Goal: Transaction & Acquisition: Purchase product/service

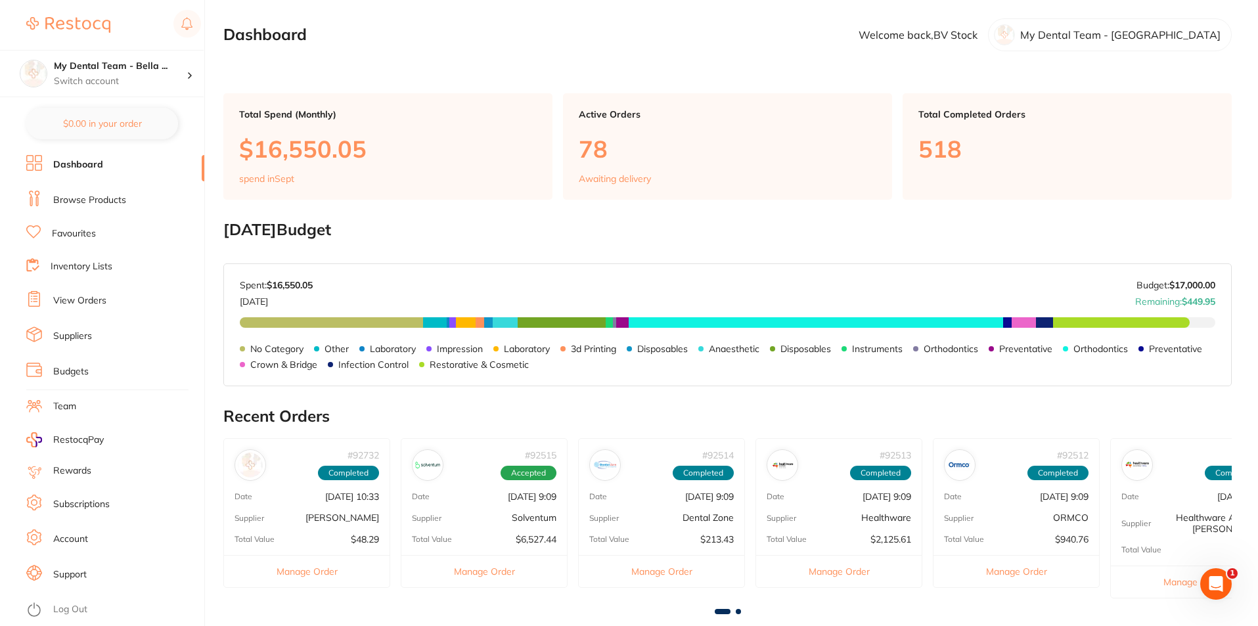
click at [99, 200] on link "Browse Products" at bounding box center [89, 200] width 73 height 13
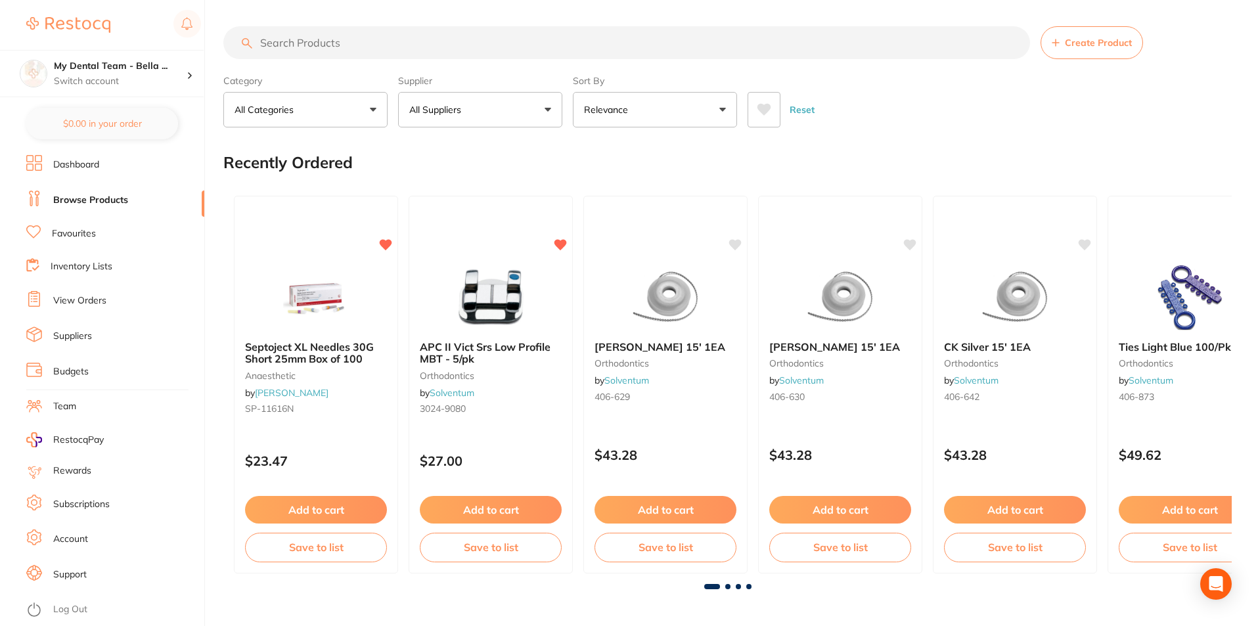
click at [343, 43] on input "search" at bounding box center [626, 42] width 806 height 33
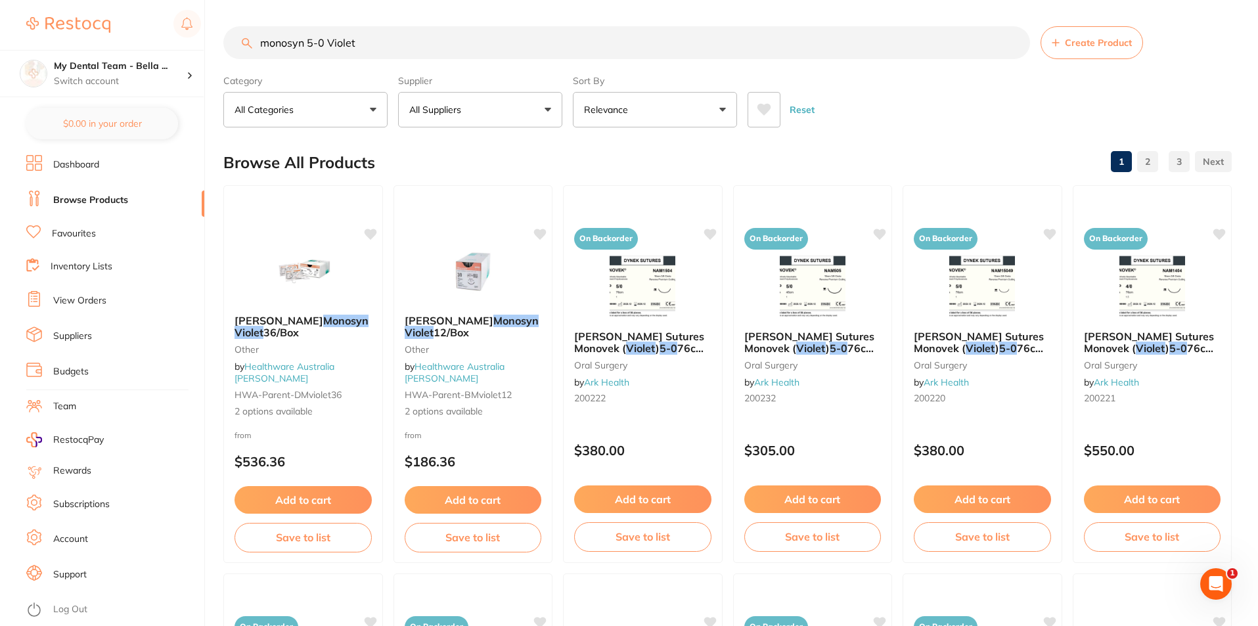
click at [258, 41] on input "monosyn 5-0 Violet" at bounding box center [626, 42] width 806 height 33
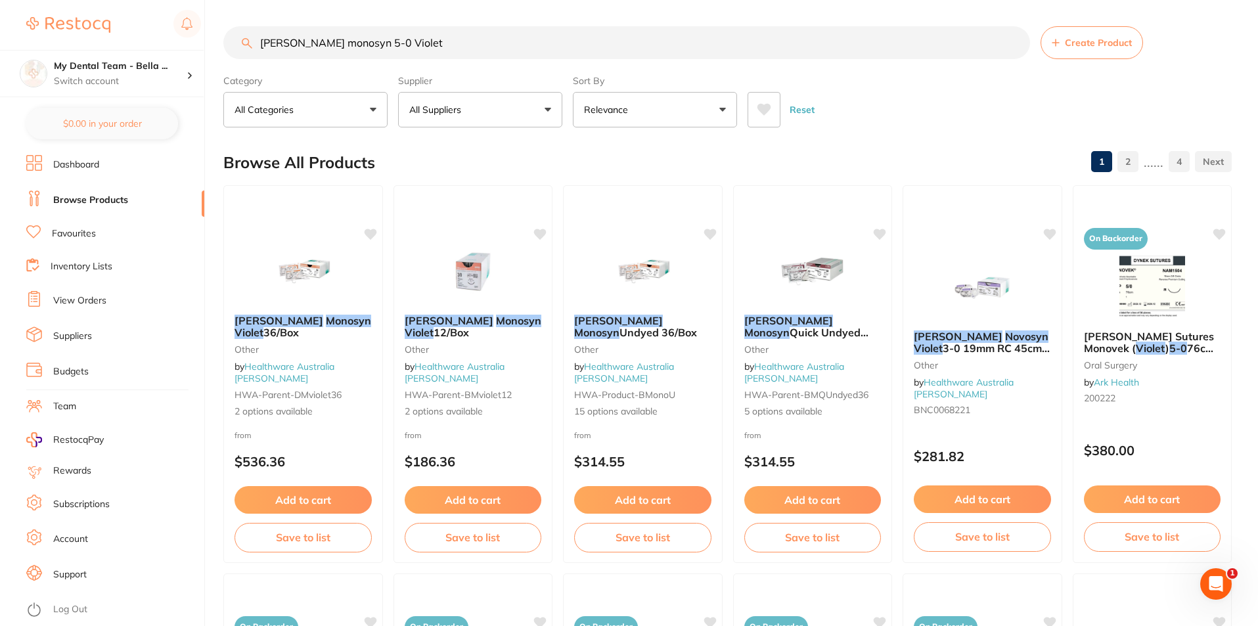
drag, startPoint x: 417, startPoint y: 38, endPoint x: 263, endPoint y: 39, distance: 154.3
click at [263, 39] on input "[PERSON_NAME] monosyn 5-0 Violet" at bounding box center [626, 42] width 806 height 33
click at [409, 38] on input "[PERSON_NAME] monosyn 5-0 Violet" at bounding box center [626, 42] width 806 height 33
drag, startPoint x: 407, startPoint y: 45, endPoint x: 236, endPoint y: 37, distance: 171.6
click at [236, 37] on input "[PERSON_NAME] monosyn 5-0 Violet" at bounding box center [626, 42] width 806 height 33
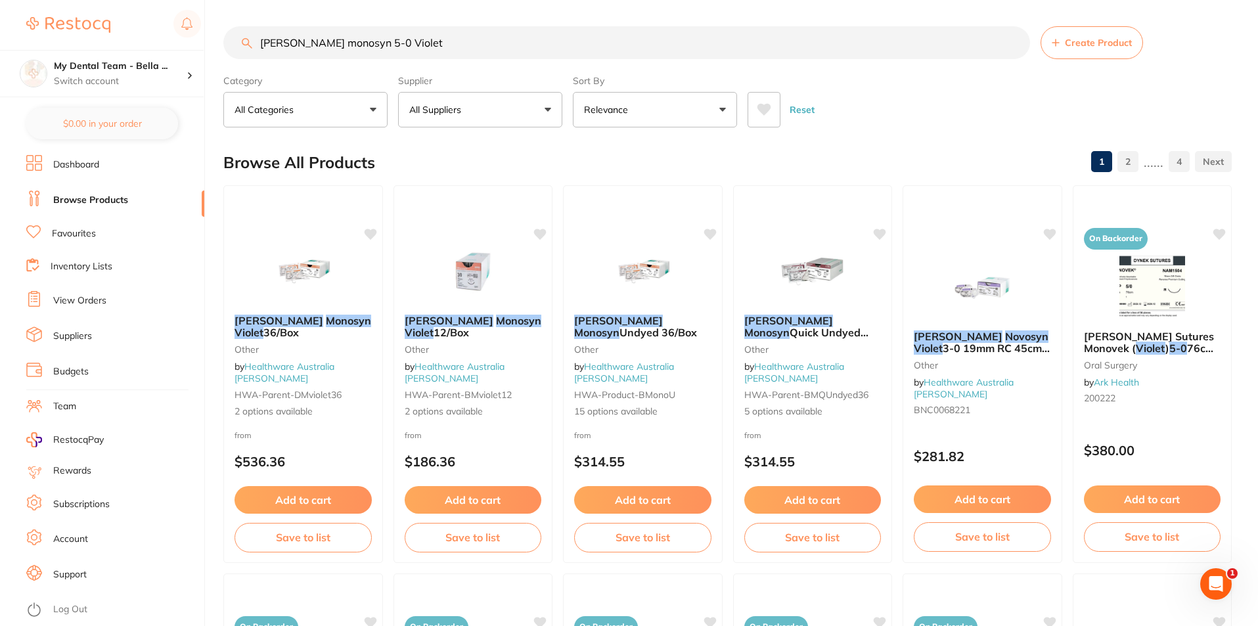
paste input "BNC0022343"
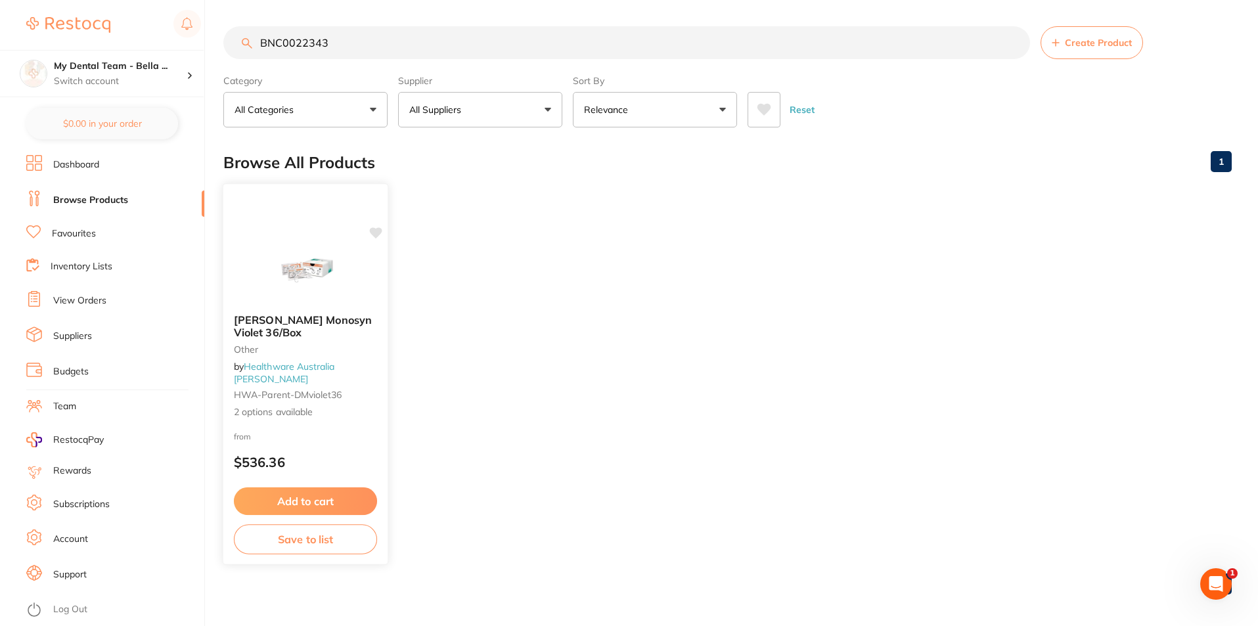
type input "BNC0022343"
click at [324, 303] on img at bounding box center [305, 270] width 86 height 66
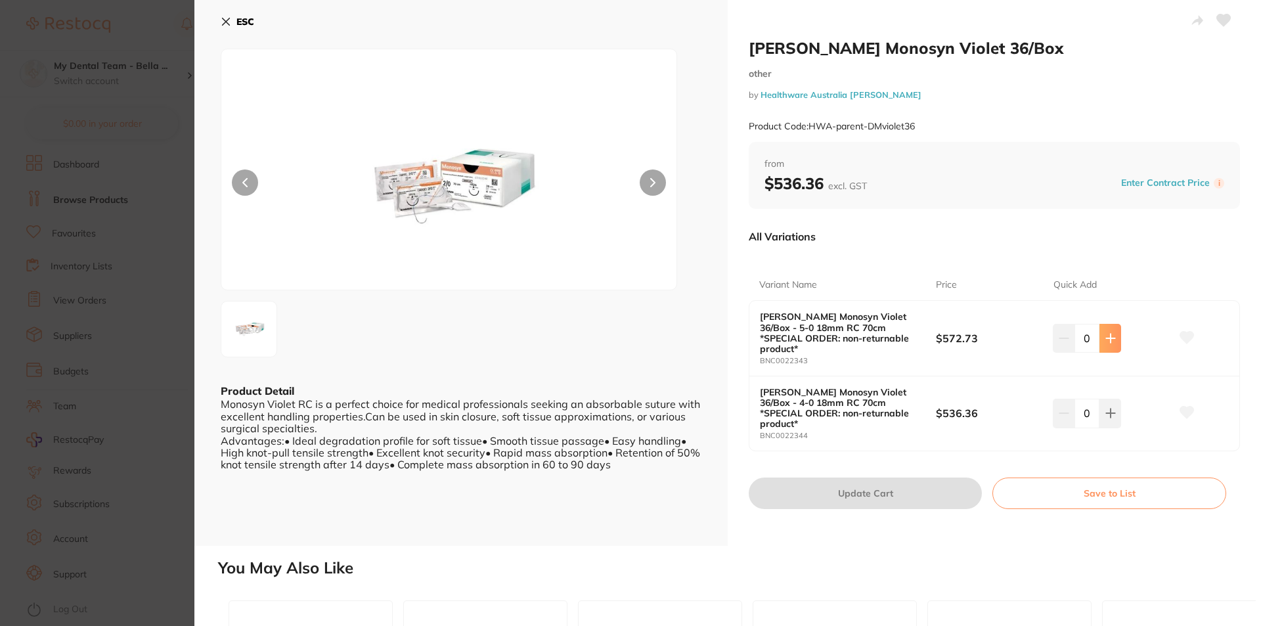
click at [1102, 327] on button at bounding box center [1110, 338] width 22 height 29
type input "1"
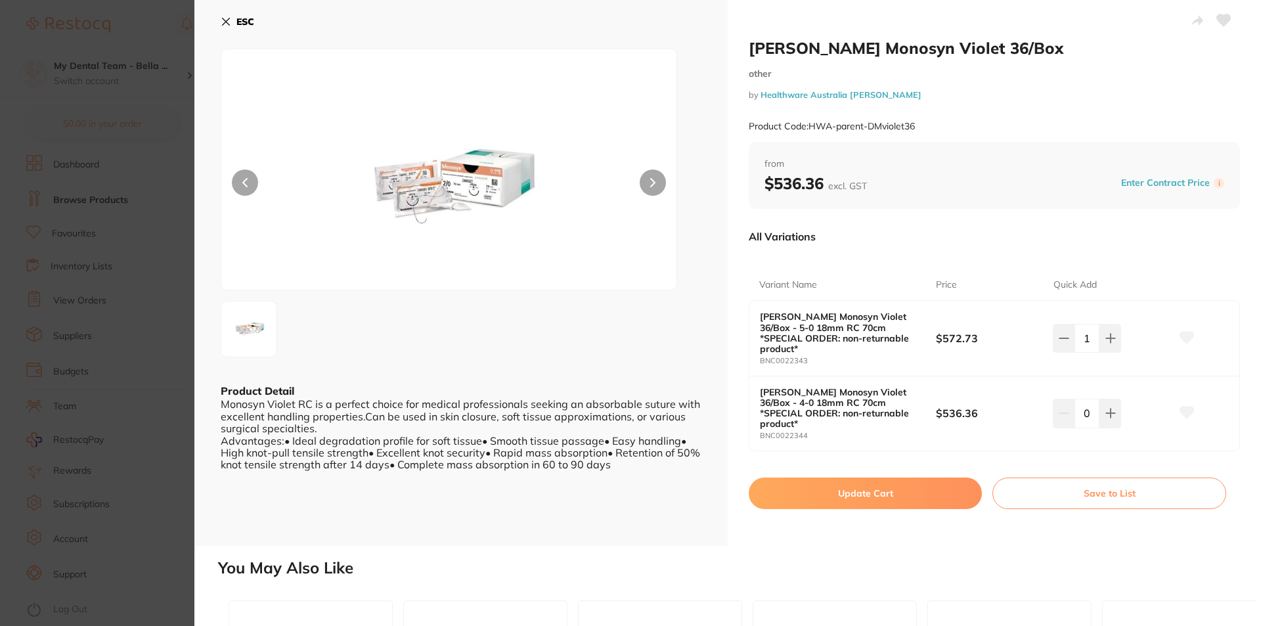
click at [648, 177] on button at bounding box center [653, 182] width 26 height 26
click at [651, 183] on icon at bounding box center [652, 182] width 5 height 9
click at [458, 178] on img at bounding box center [449, 186] width 273 height 208
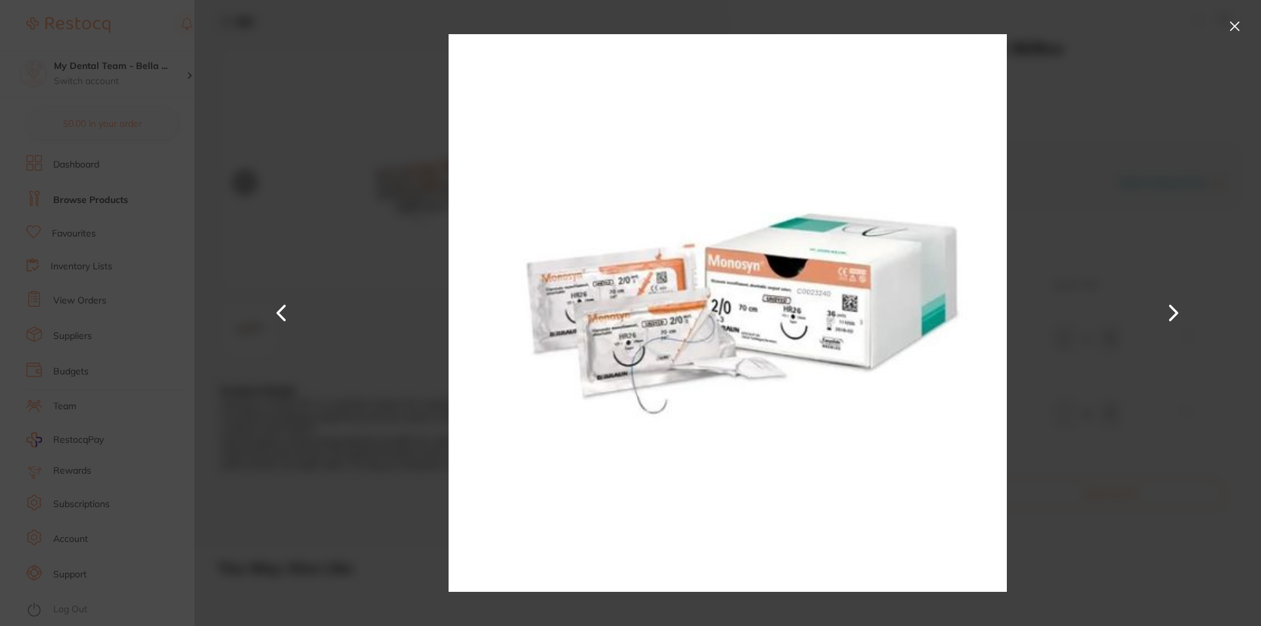
click at [1234, 23] on button at bounding box center [1234, 26] width 21 height 21
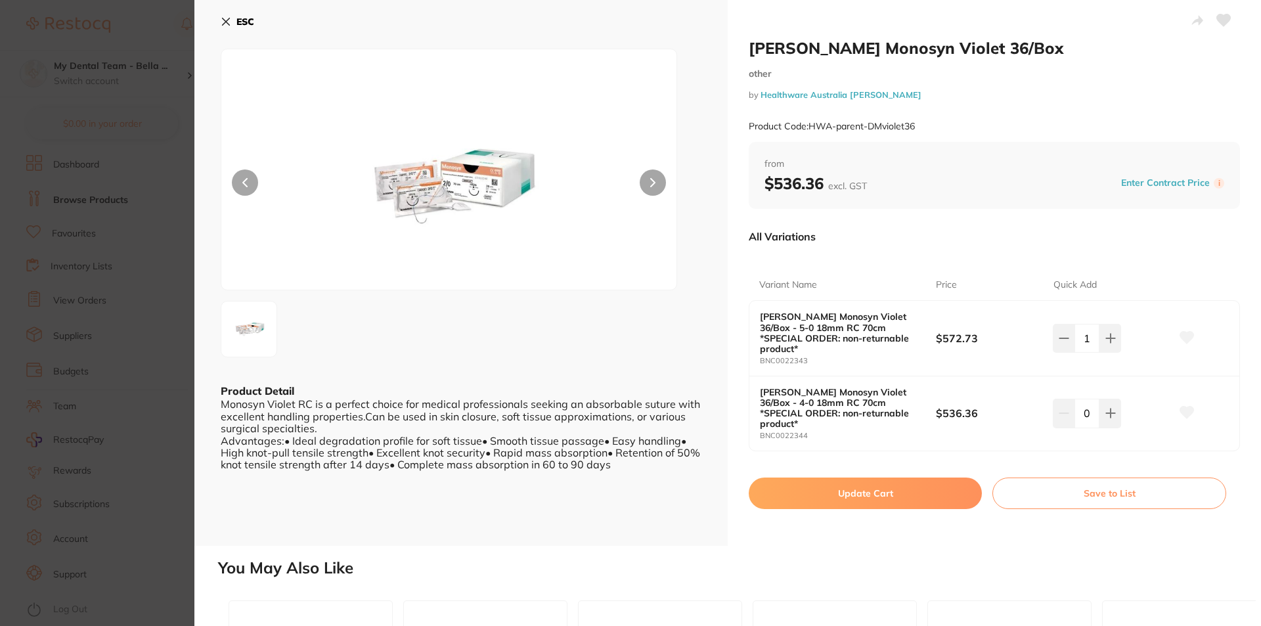
click at [929, 477] on button "Update Cart" at bounding box center [865, 493] width 233 height 32
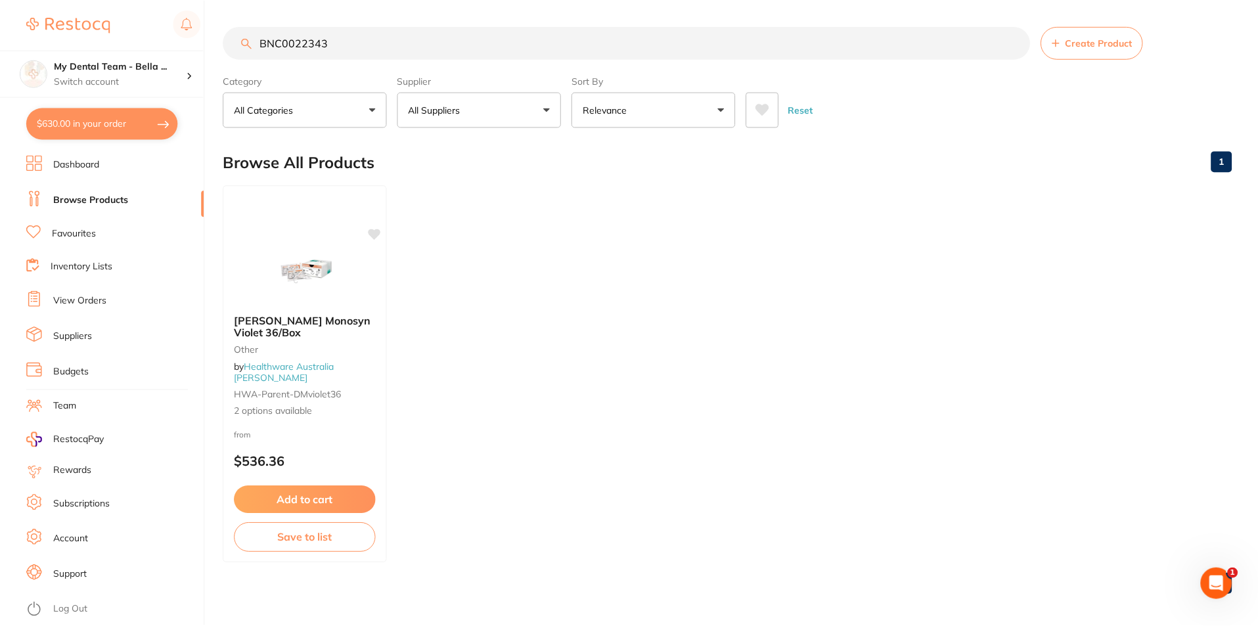
scroll to position [1, 0]
click at [85, 125] on button "$630.00 in your order" at bounding box center [102, 124] width 152 height 32
checkbox input "true"
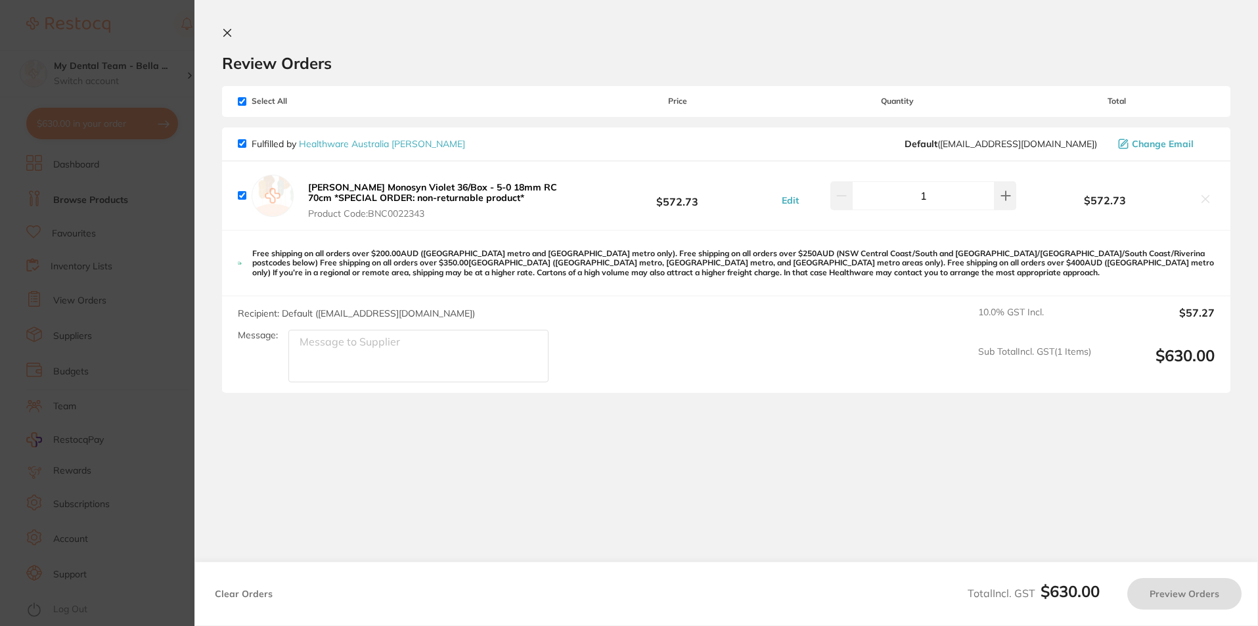
scroll to position [0, 0]
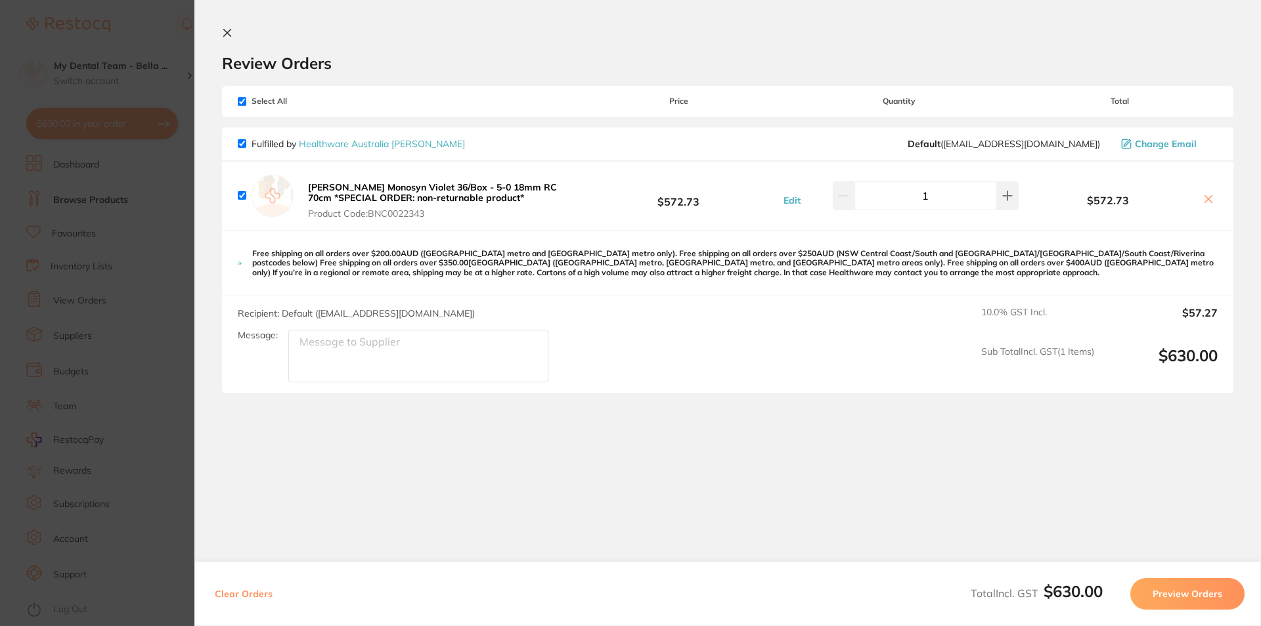
click at [382, 144] on link "Healthware Australia [PERSON_NAME]" at bounding box center [382, 144] width 166 height 12
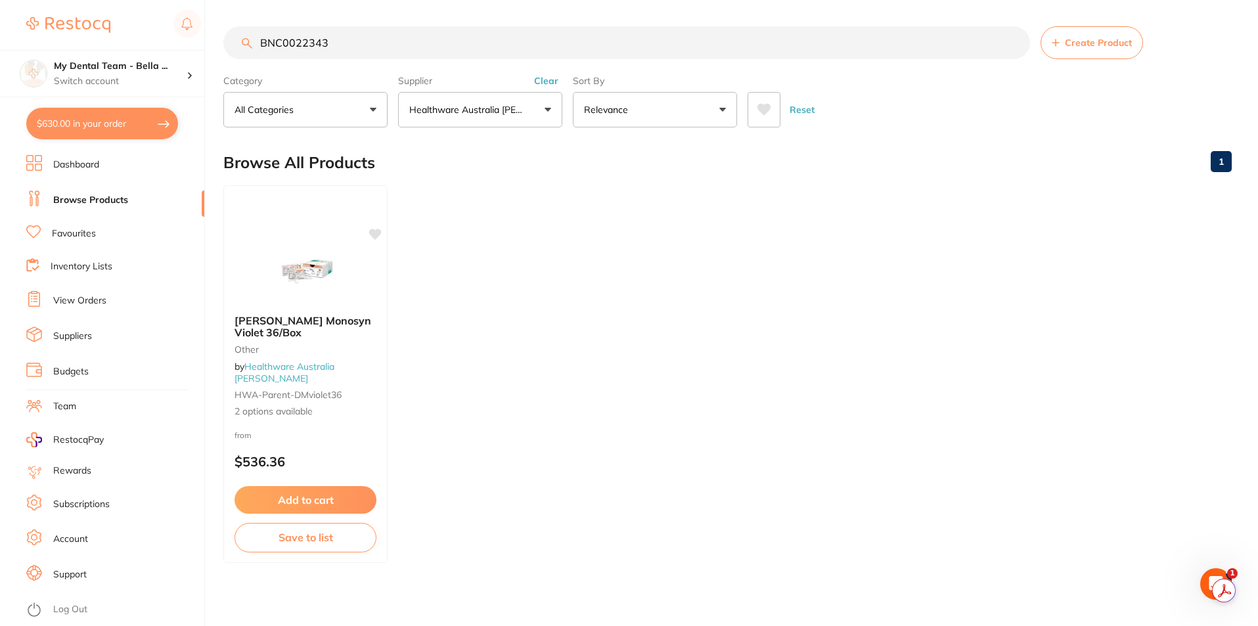
drag, startPoint x: 293, startPoint y: 343, endPoint x: 329, endPoint y: 343, distance: 36.1
click at [293, 339] on b "[PERSON_NAME] Monosyn Violet 36/Box" at bounding box center [305, 327] width 142 height 24
click at [301, 334] on span "[PERSON_NAME] Monosyn Violet 36/Box" at bounding box center [303, 326] width 138 height 26
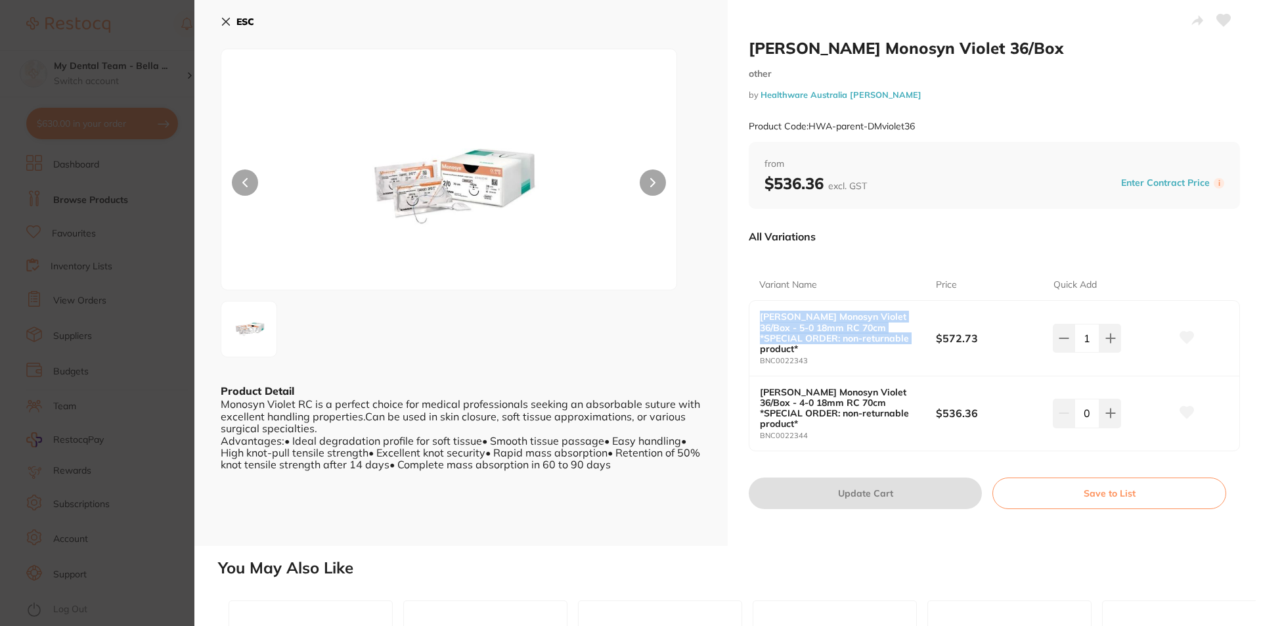
drag, startPoint x: 891, startPoint y: 341, endPoint x: 743, endPoint y: 319, distance: 149.3
click at [743, 319] on div "[PERSON_NAME] Monosyn Violet 36/Box other by Healthware Australia [PERSON_NAME]…" at bounding box center [994, 273] width 533 height 546
copy b "[PERSON_NAME] Monosyn Violet 36/Box - 5-0 18mm RC 70cm *SPECIAL ORDER: non-retu…"
click at [868, 345] on div "[PERSON_NAME] Monosyn Violet 36/Box - 5-0 18mm RC 70cm *SPECIAL ORDER: non-retu…" at bounding box center [848, 337] width 176 height 53
click at [876, 339] on b "[PERSON_NAME] Monosyn Violet 36/Box - 5-0 18mm RC 70cm *SPECIAL ORDER: non-retu…" at bounding box center [839, 332] width 158 height 42
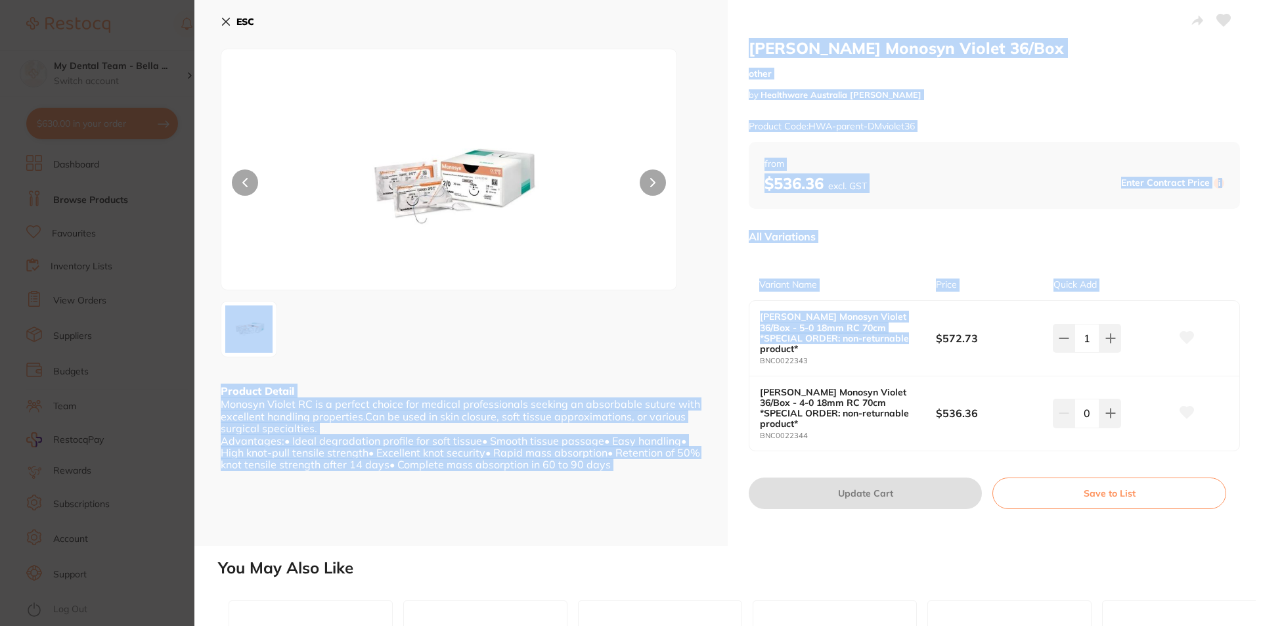
drag, startPoint x: 862, startPoint y: 338, endPoint x: 701, endPoint y: 313, distance: 162.7
click at [701, 313] on div "[PERSON_NAME] Monosyn Violet 36/Box other by Healthware Australia [PERSON_NAME]…" at bounding box center [727, 273] width 1067 height 546
click at [892, 332] on b "[PERSON_NAME] Monosyn Violet 36/Box - 5-0 18mm RC 70cm *SPECIAL ORDER: non-retu…" at bounding box center [839, 332] width 158 height 42
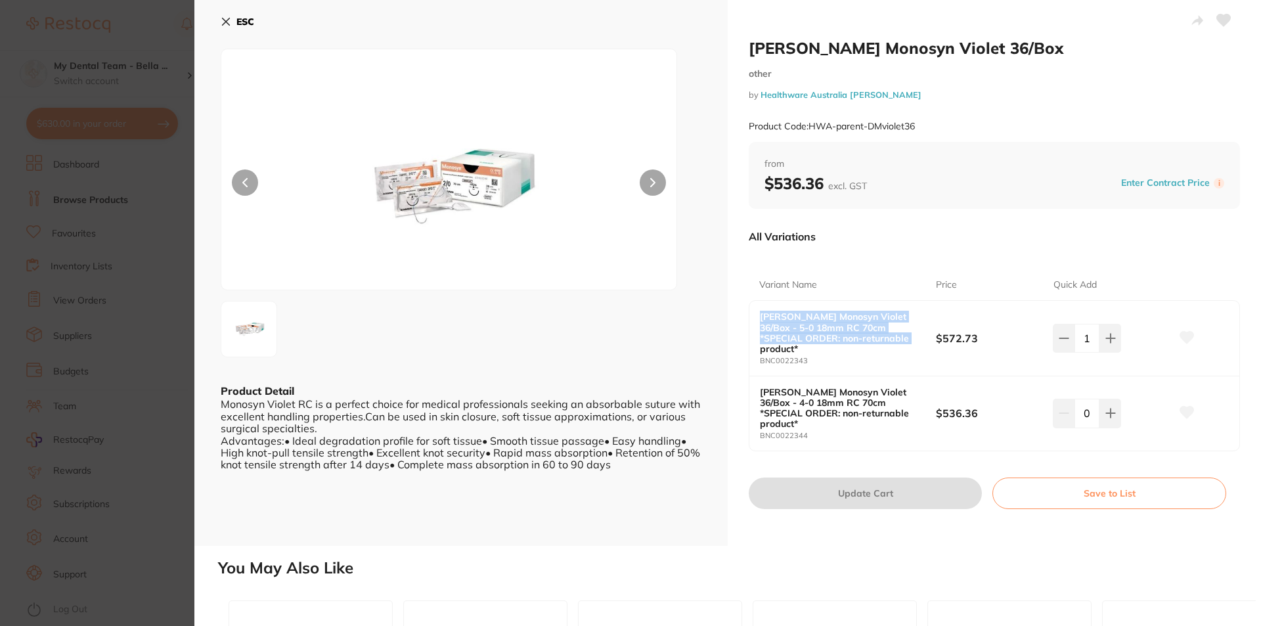
drag, startPoint x: 872, startPoint y: 337, endPoint x: 746, endPoint y: 313, distance: 128.3
click at [746, 313] on div "[PERSON_NAME] Monosyn Violet 36/Box other by Healthware Australia [PERSON_NAME]…" at bounding box center [994, 273] width 533 height 546
copy b "[PERSON_NAME] Monosyn Violet 36/Box - 5-0 18mm RC 70cm *SPECIAL ORDER: non-retu…"
click at [870, 340] on b "[PERSON_NAME] Monosyn Violet 36/Box - 5-0 18mm RC 70cm *SPECIAL ORDER: non-retu…" at bounding box center [839, 332] width 158 height 42
drag, startPoint x: 829, startPoint y: 330, endPoint x: 738, endPoint y: 317, distance: 92.2
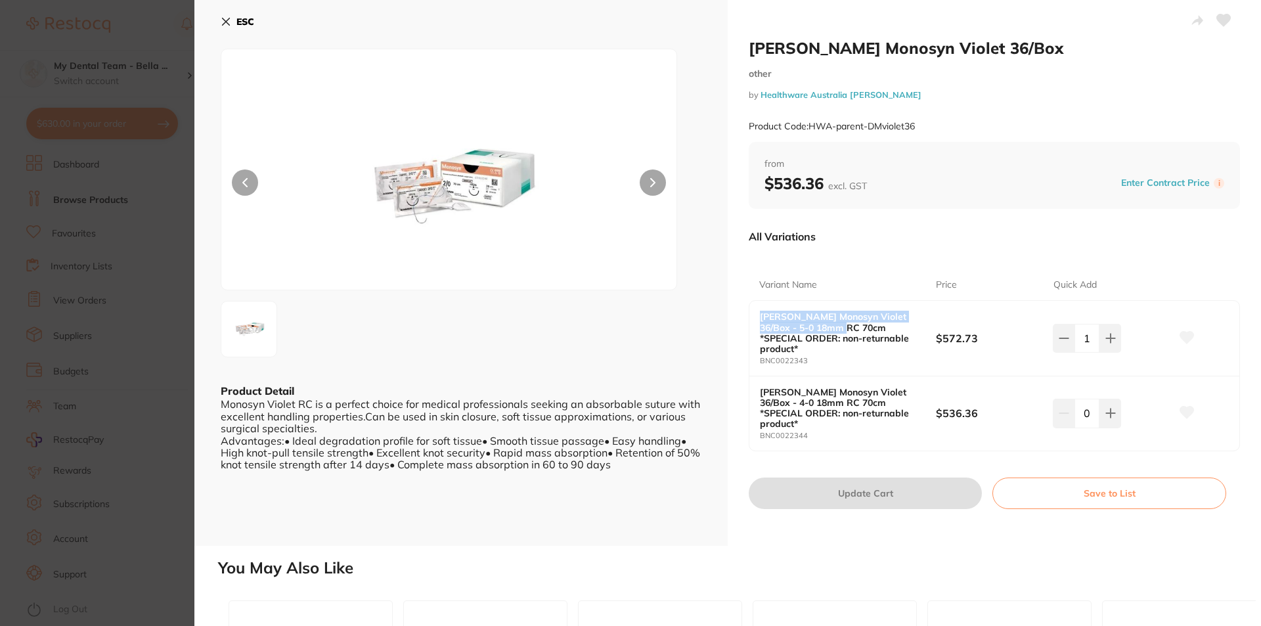
click at [738, 317] on div "[PERSON_NAME] Monosyn Violet 36/Box other by Healthware Australia [PERSON_NAME]…" at bounding box center [994, 273] width 533 height 546
copy b "[PERSON_NAME] Monosyn Violet 36/Box - 5-0 18mm RC 70cm"
